Goal: Task Accomplishment & Management: Use online tool/utility

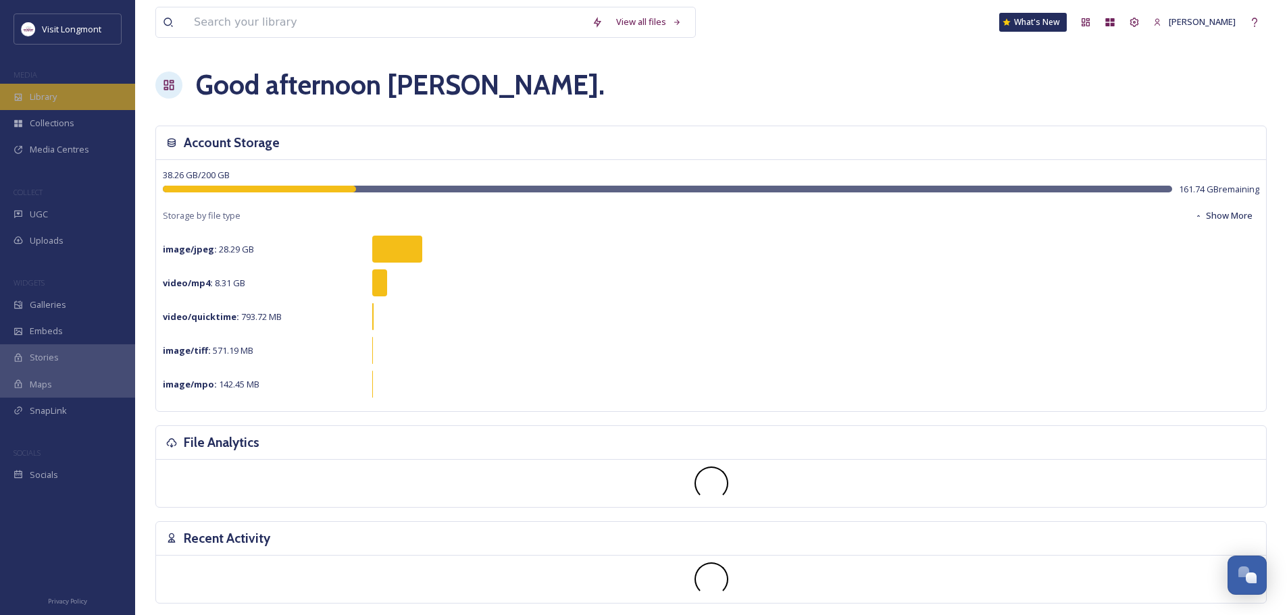
click at [38, 93] on span "Library" at bounding box center [43, 97] width 27 height 13
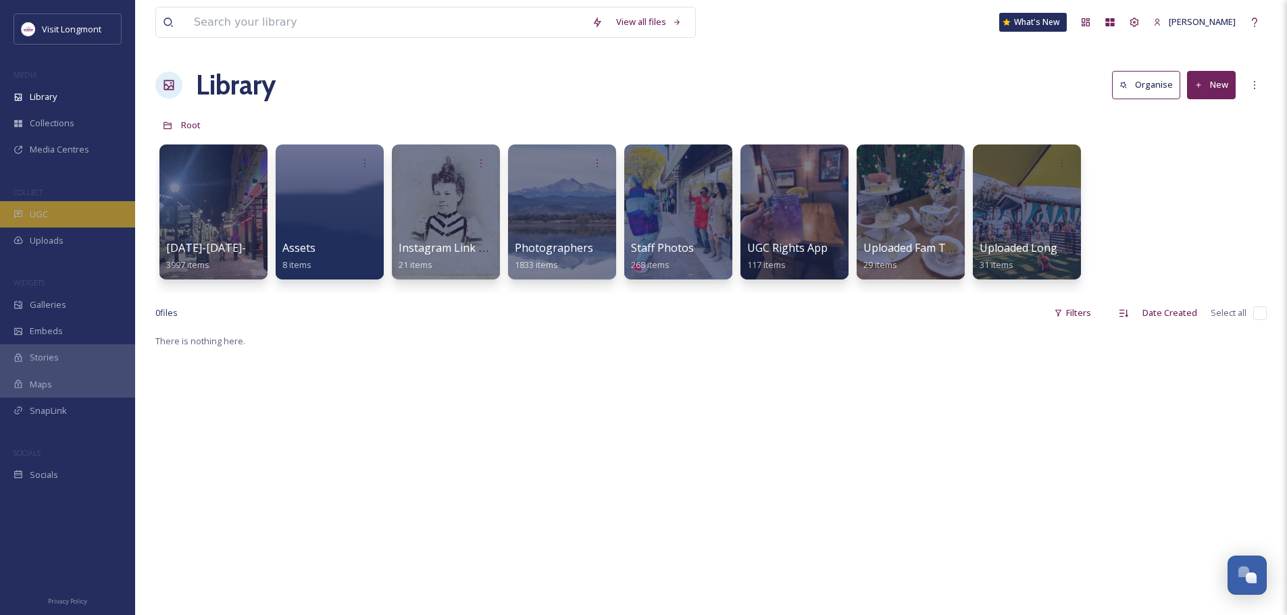
click at [24, 215] on div "UGC" at bounding box center [67, 214] width 135 height 26
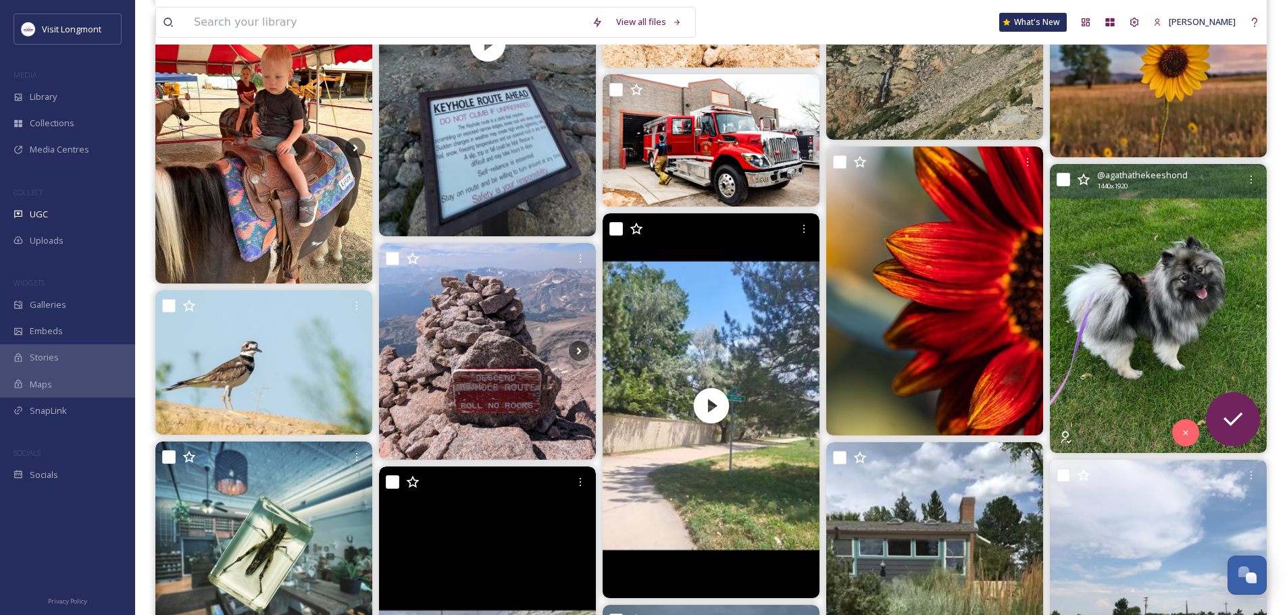
scroll to position [405, 0]
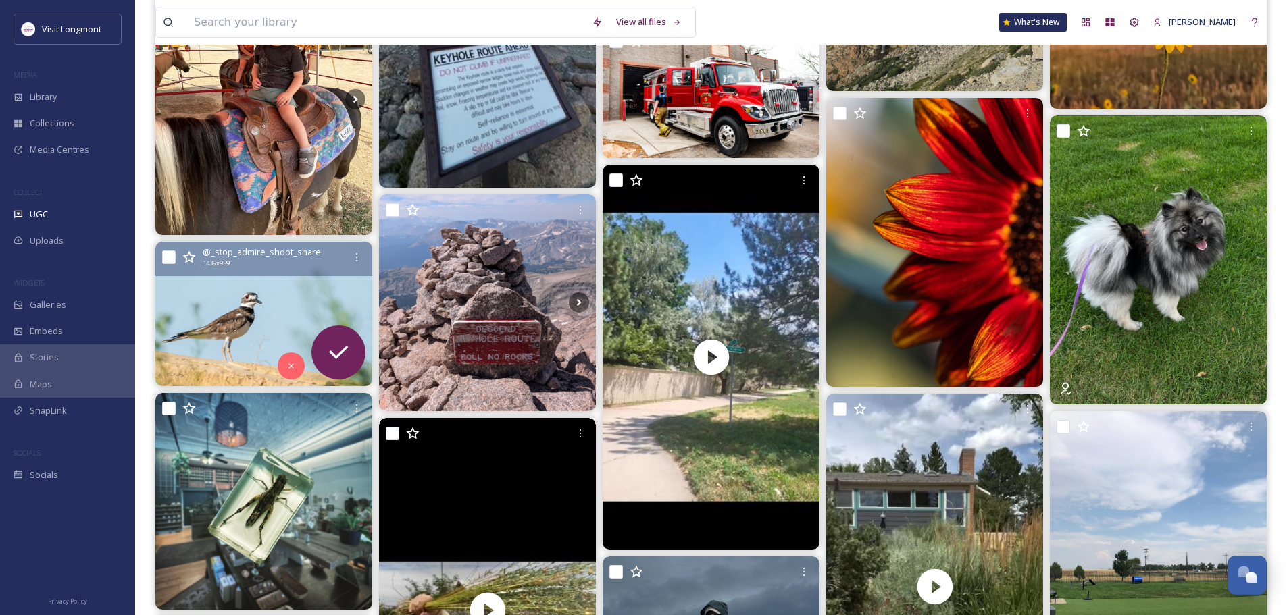
click at [200, 334] on img at bounding box center [263, 314] width 217 height 145
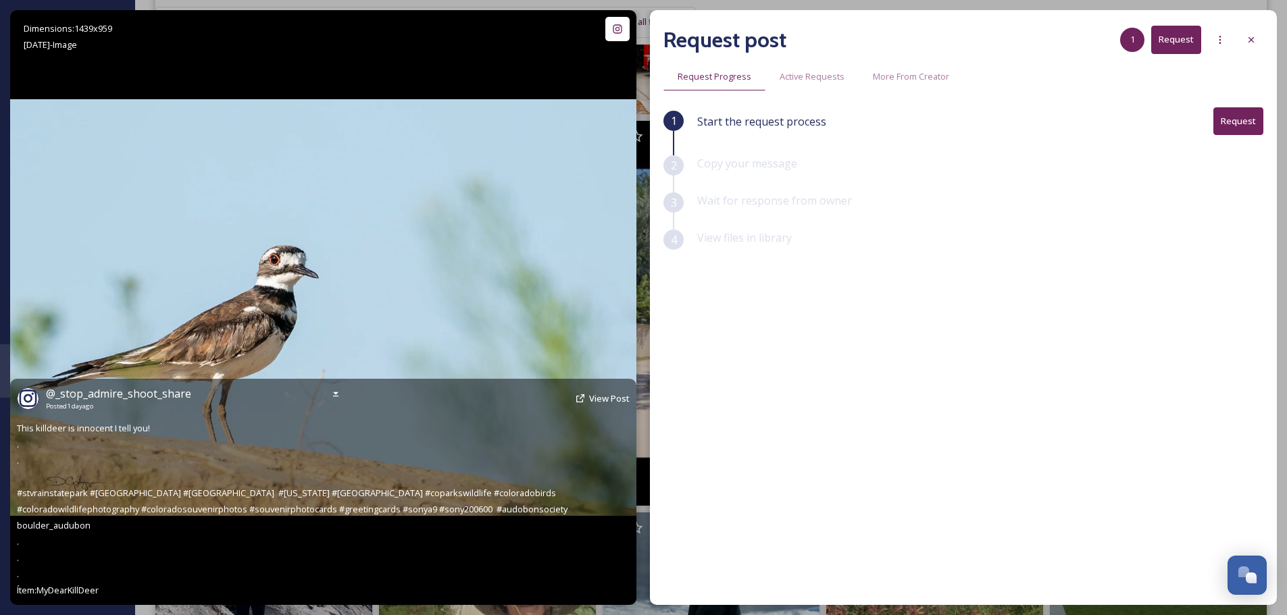
scroll to position [473, 0]
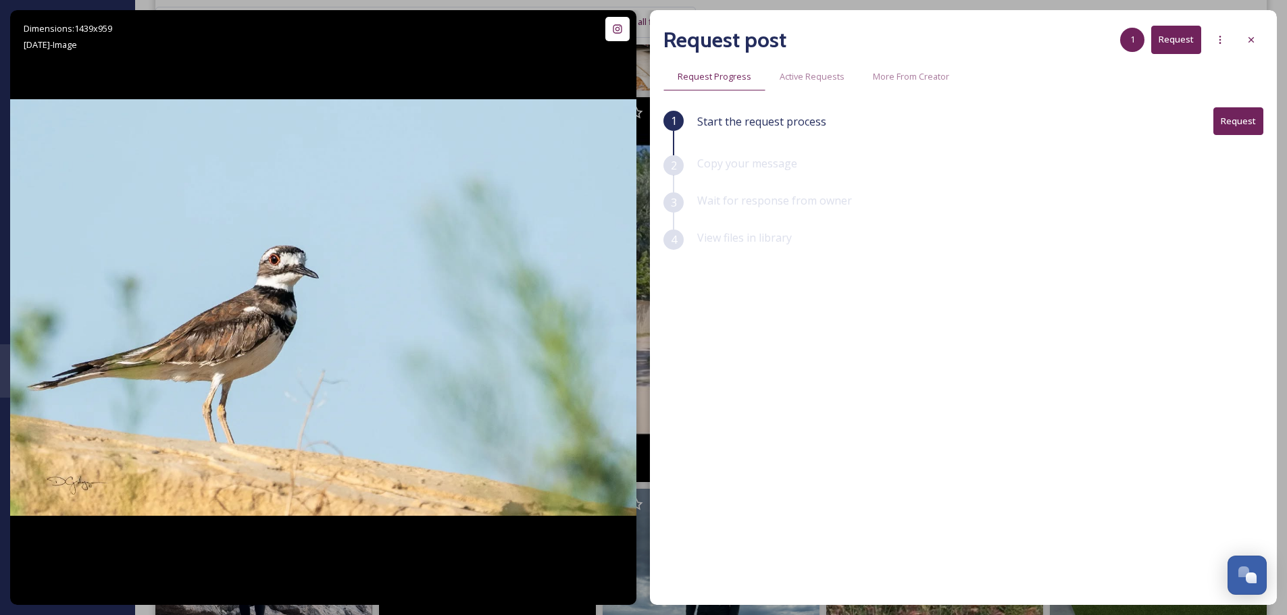
click at [1238, 122] on button "Request" at bounding box center [1238, 121] width 50 height 28
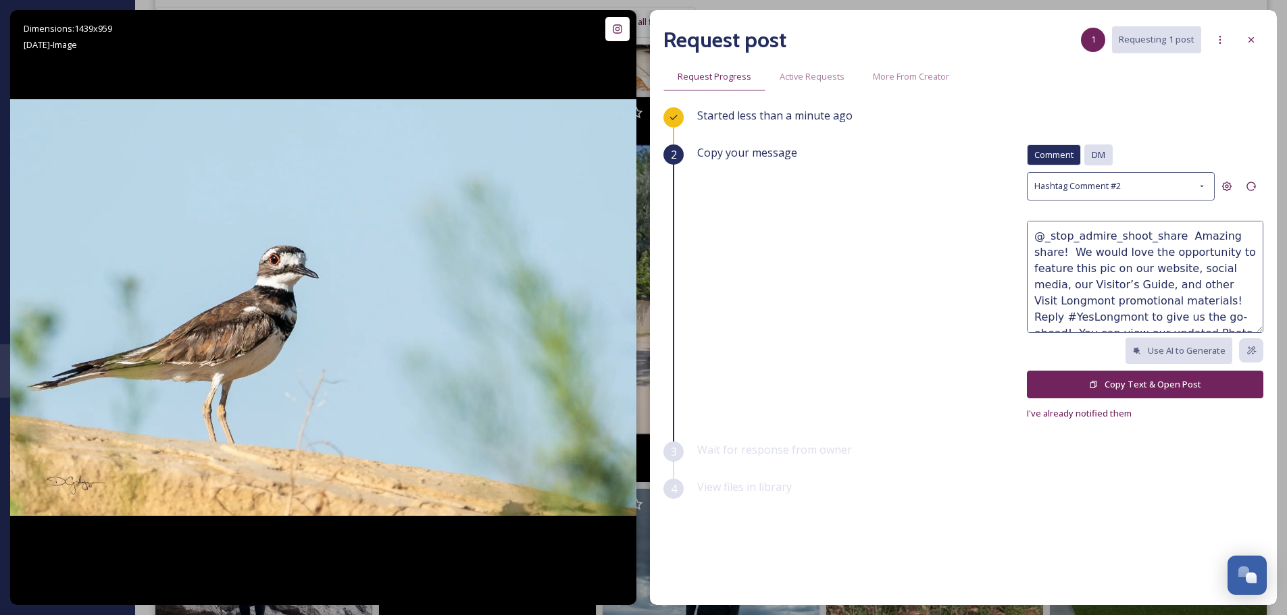
click at [1104, 153] on span "DM" at bounding box center [1099, 155] width 14 height 13
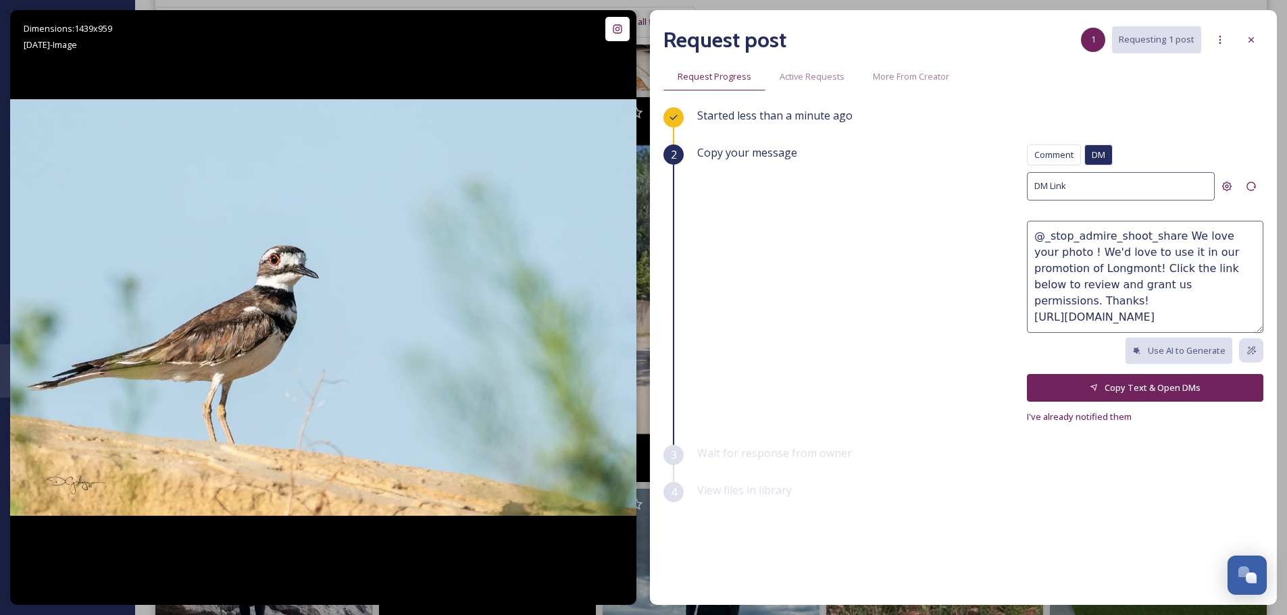
click at [1153, 388] on button "Copy Text & Open DMs" at bounding box center [1145, 388] width 236 height 28
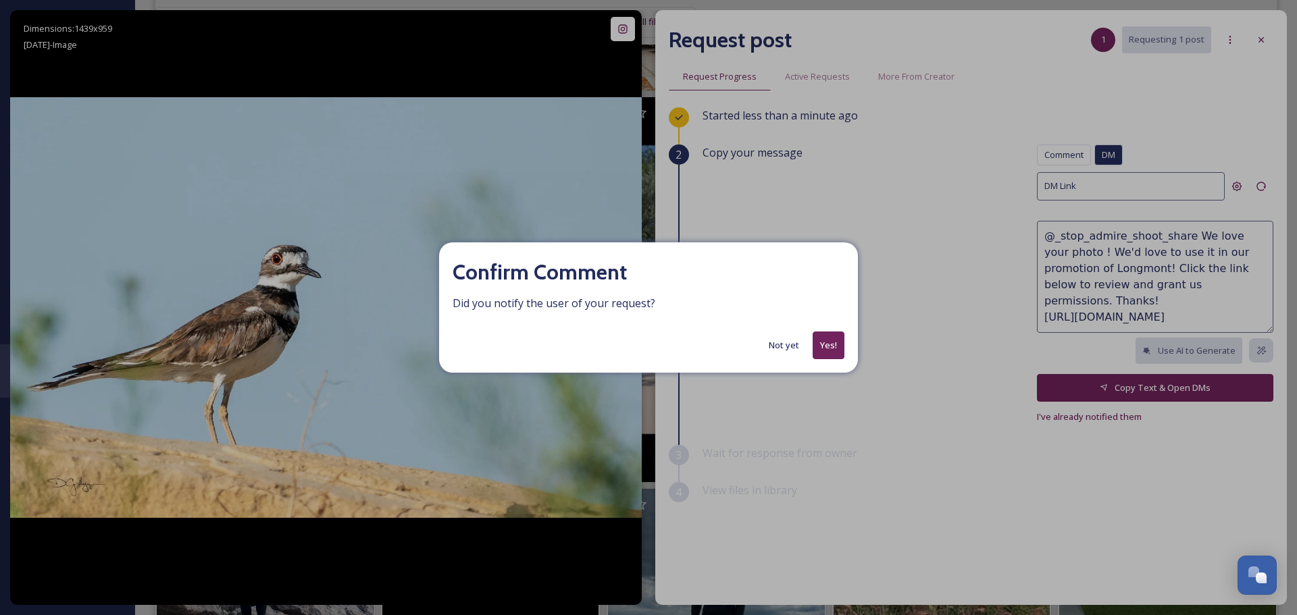
click at [821, 340] on button "Yes!" at bounding box center [829, 346] width 32 height 28
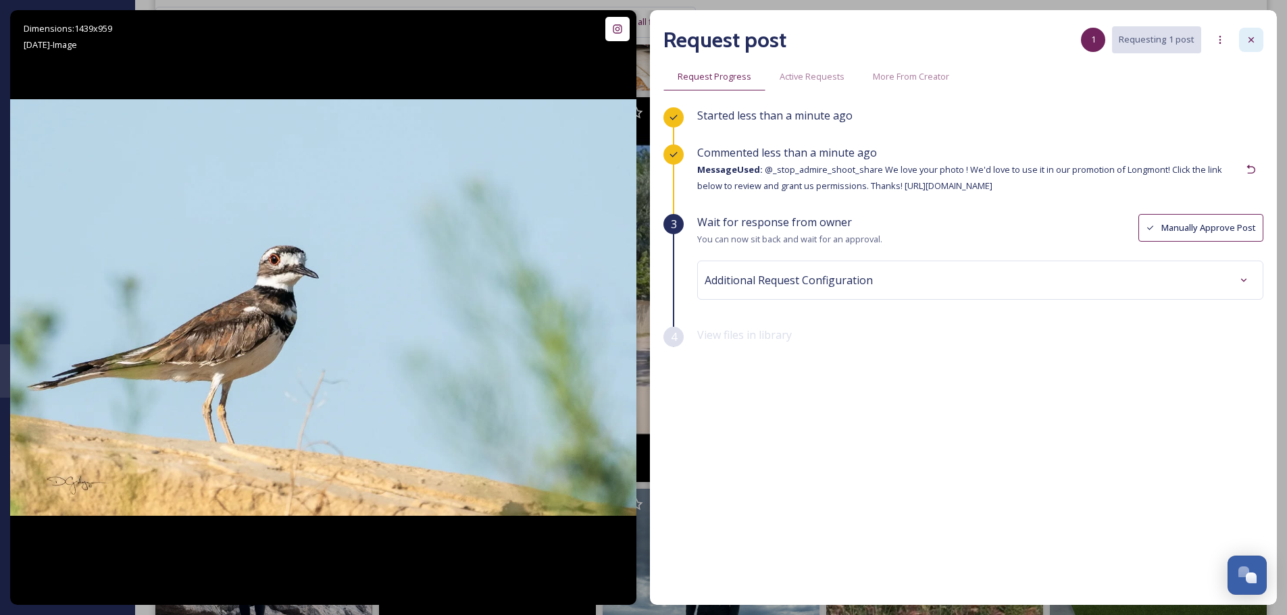
click at [1247, 37] on icon at bounding box center [1251, 39] width 11 height 11
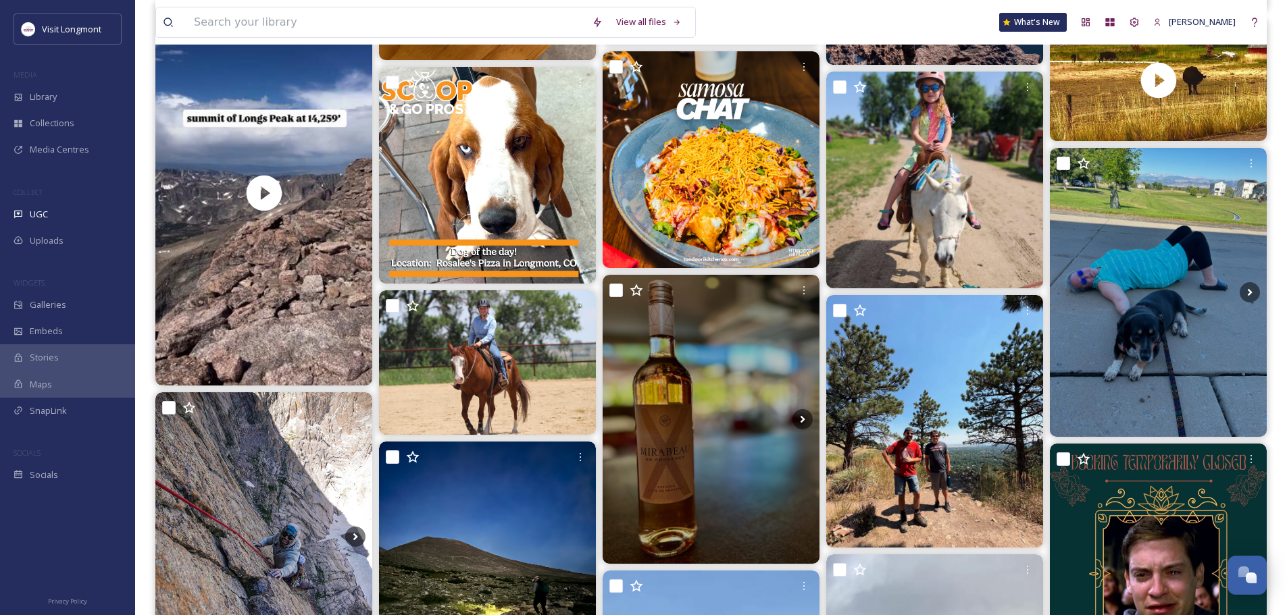
scroll to position [2432, 0]
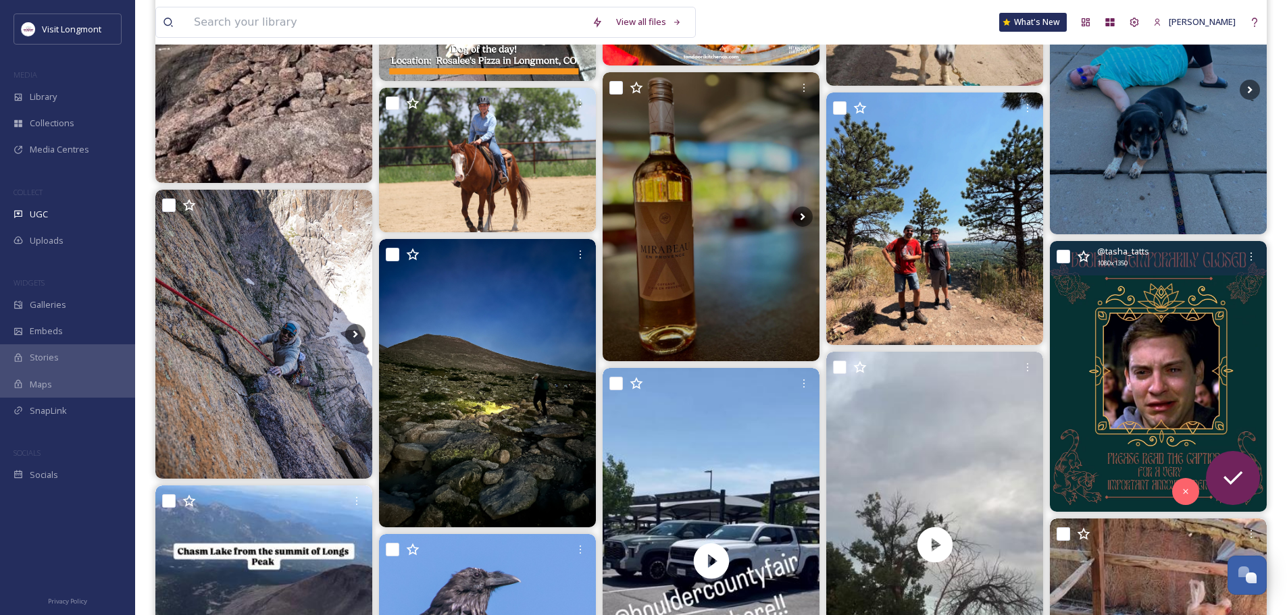
click at [1130, 462] on img at bounding box center [1158, 376] width 217 height 271
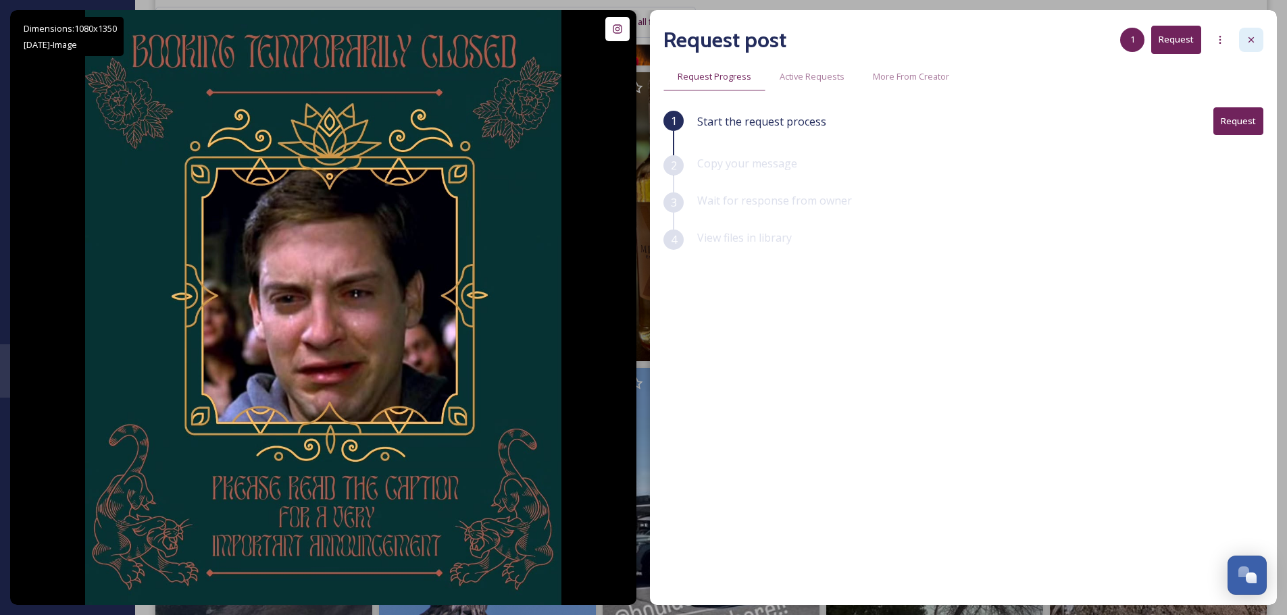
click at [1248, 38] on icon at bounding box center [1251, 39] width 11 height 11
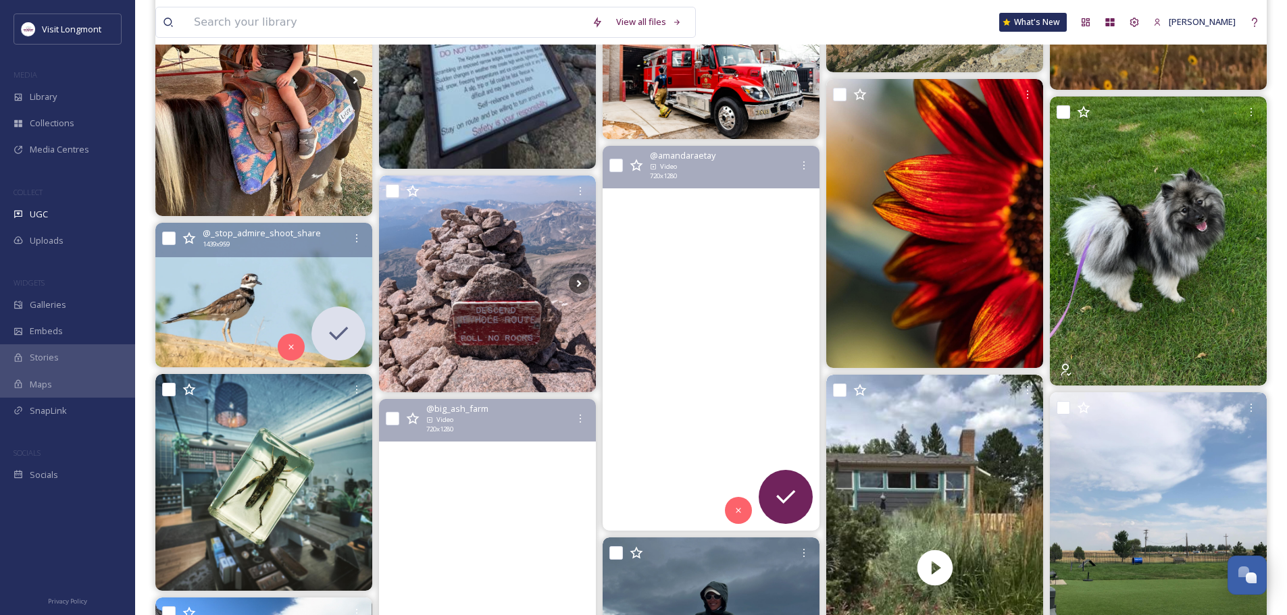
scroll to position [270, 0]
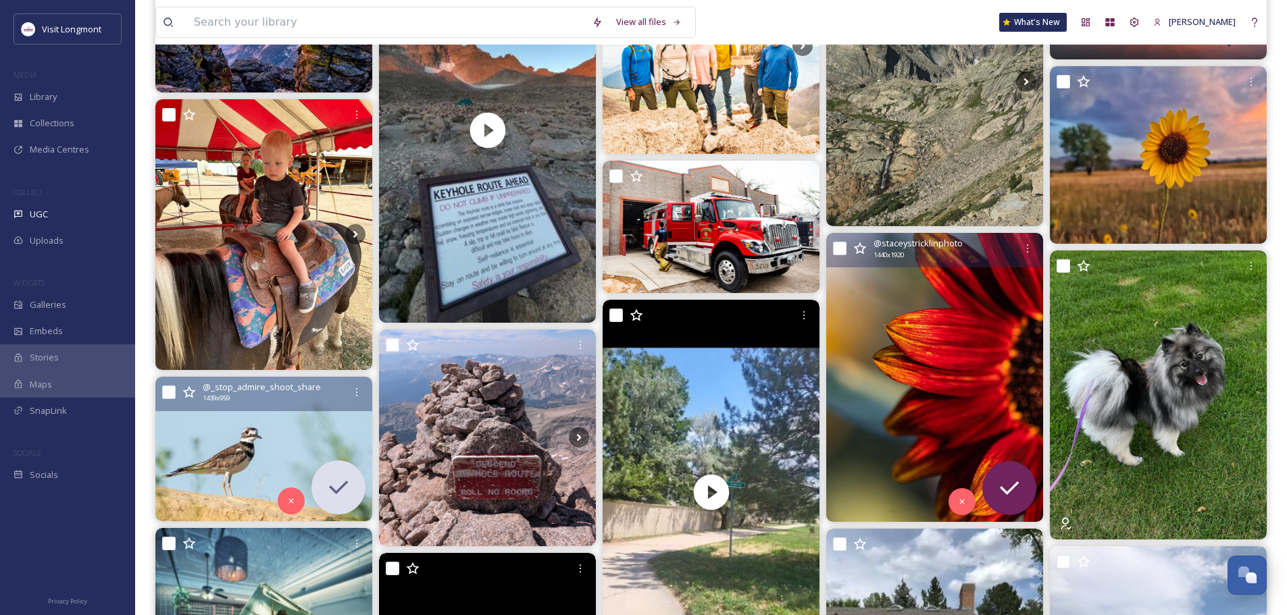
click at [953, 417] on img at bounding box center [934, 377] width 217 height 289
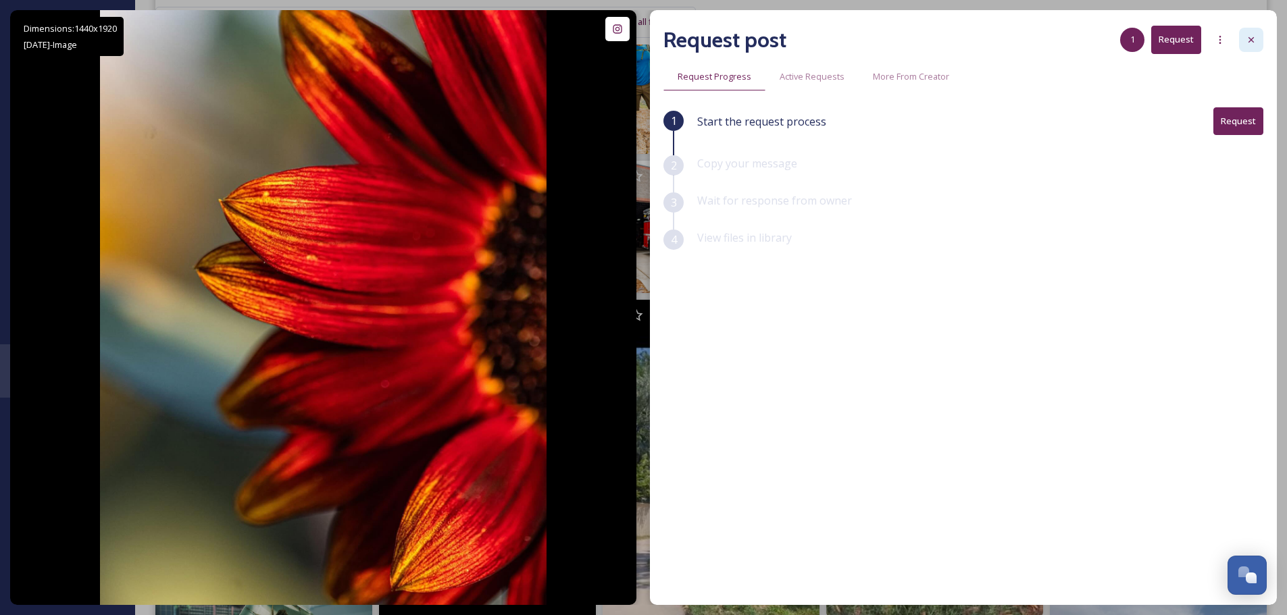
click at [1249, 41] on icon at bounding box center [1251, 39] width 11 height 11
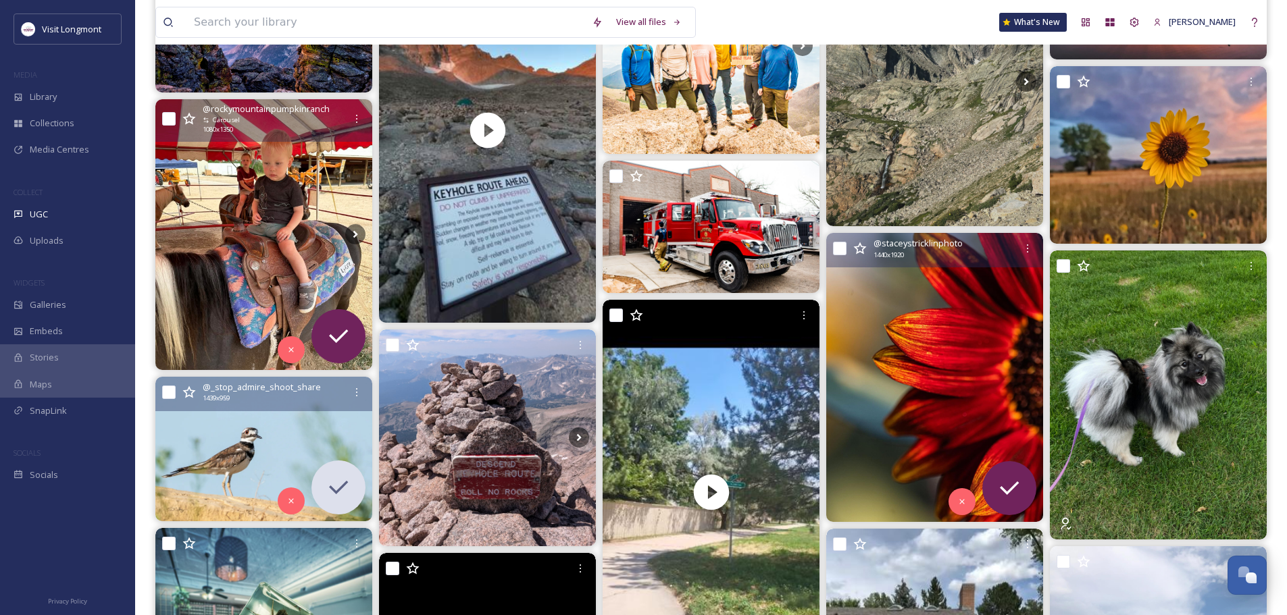
click at [212, 247] on img at bounding box center [263, 234] width 217 height 271
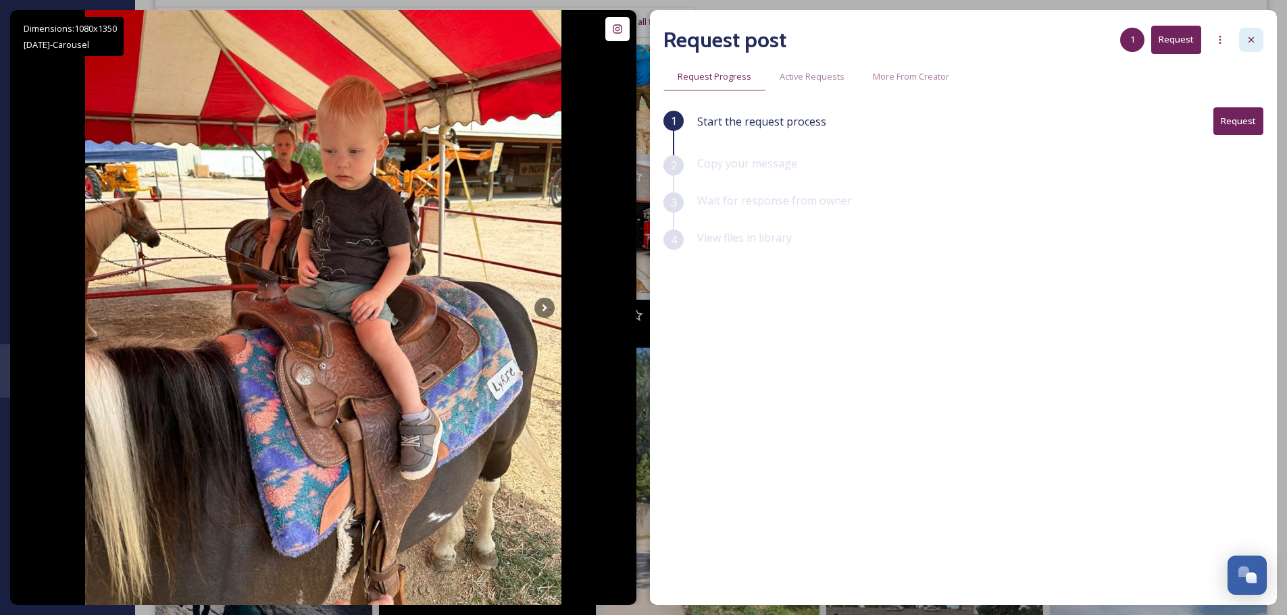
click at [1253, 39] on icon at bounding box center [1251, 39] width 11 height 11
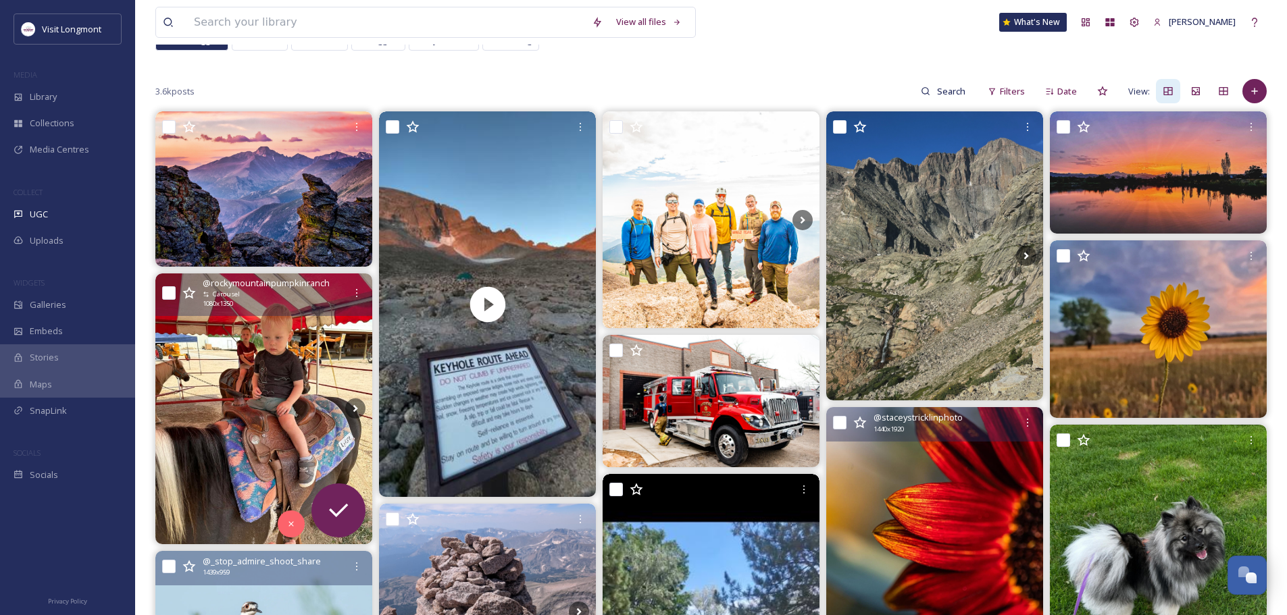
scroll to position [68, 0]
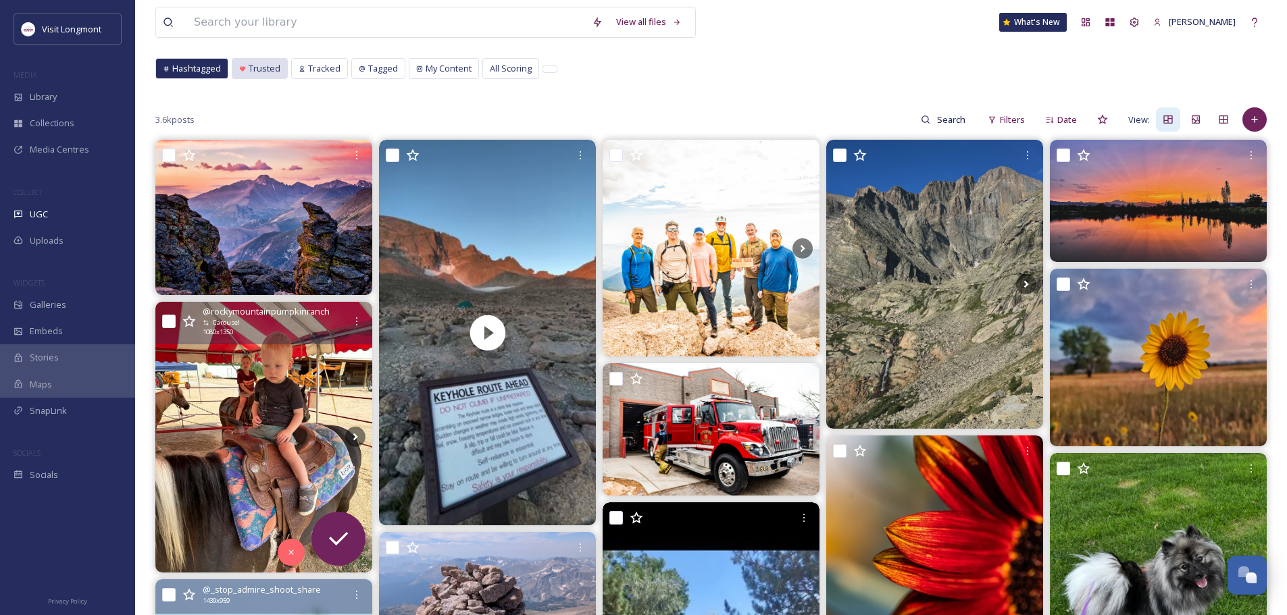
click at [270, 69] on span "Trusted" at bounding box center [265, 68] width 32 height 13
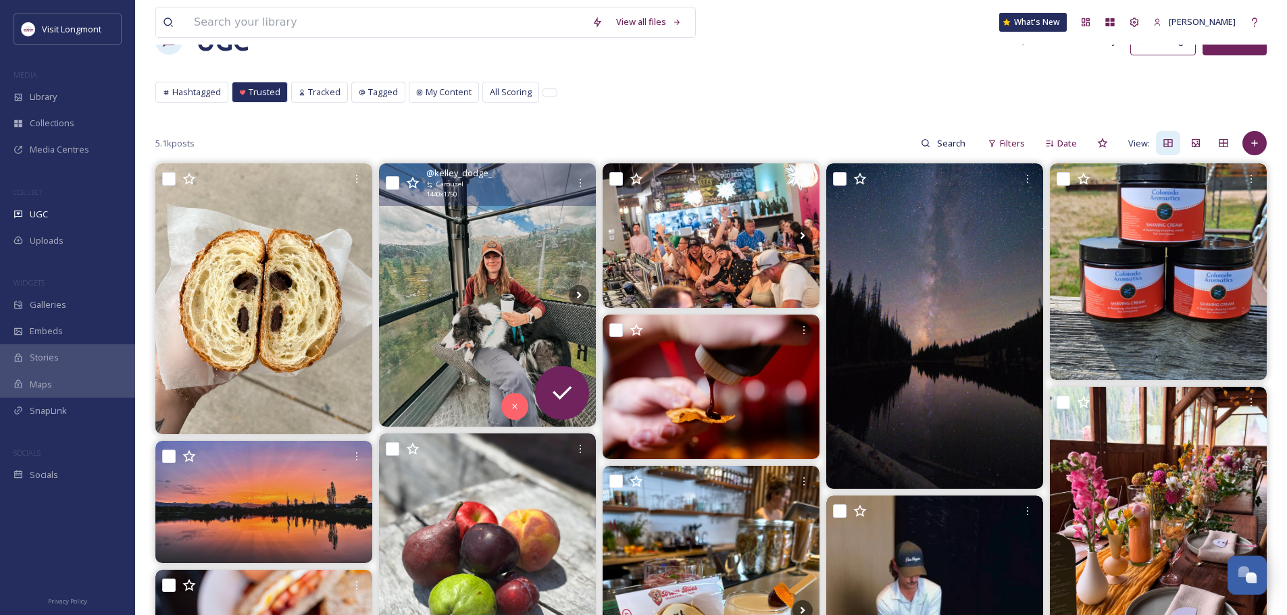
scroll to position [135, 0]
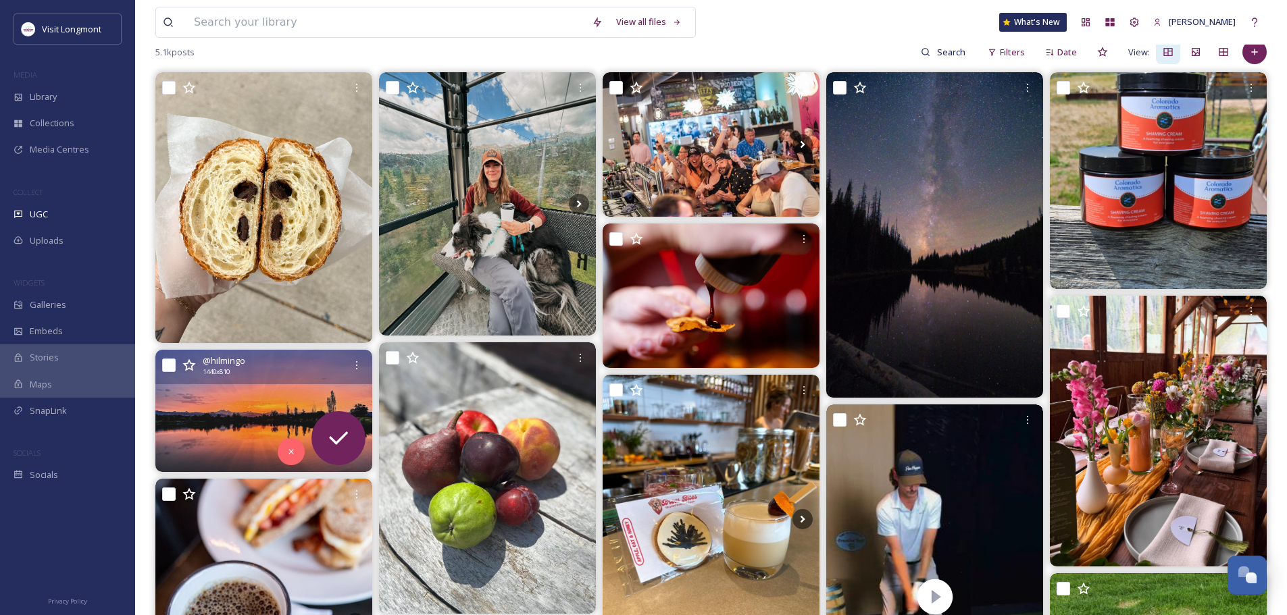
click at [276, 409] on img at bounding box center [263, 411] width 217 height 122
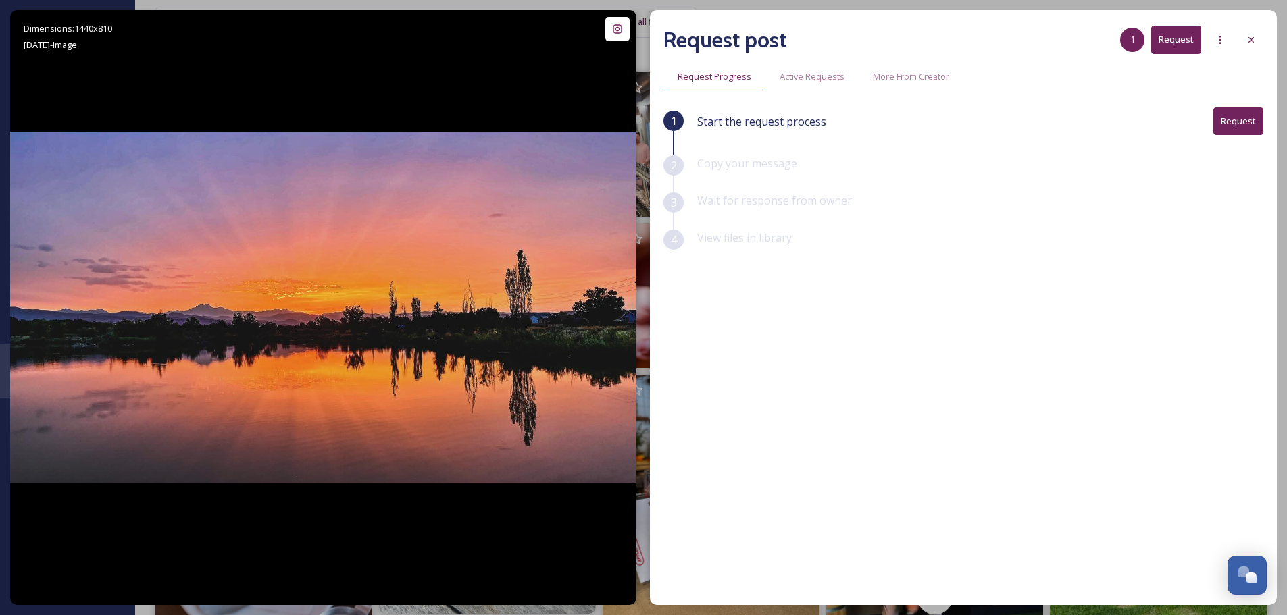
click at [1231, 124] on button "Request" at bounding box center [1238, 121] width 50 height 28
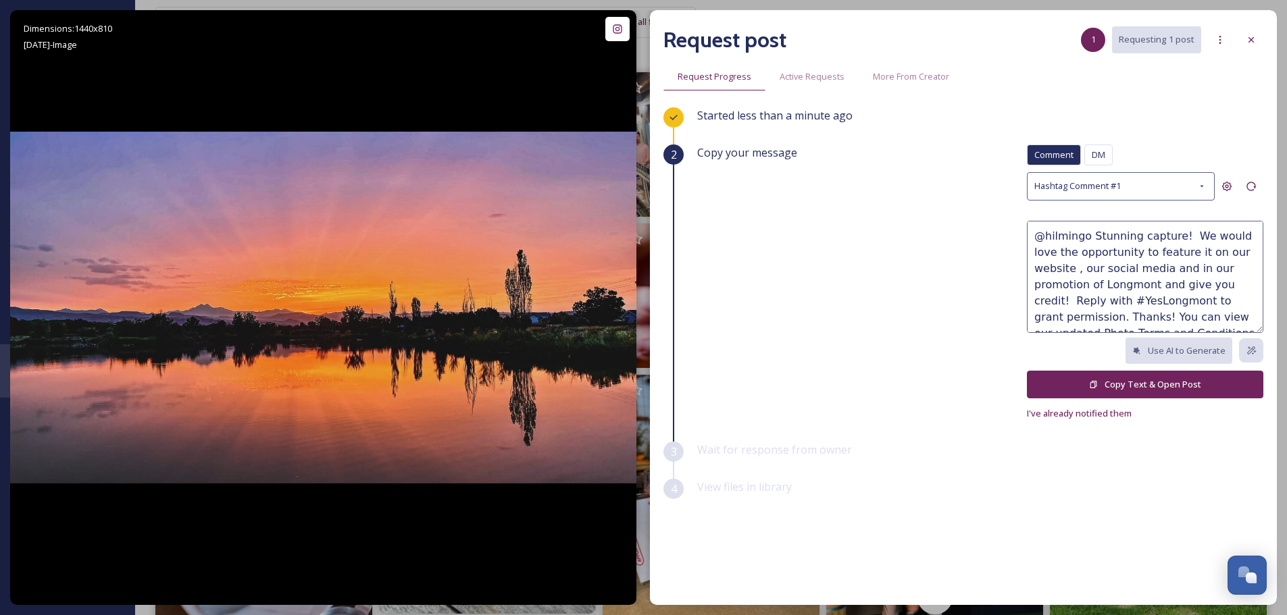
click at [1149, 382] on button "Copy Text & Open Post" at bounding box center [1145, 385] width 236 height 28
